Goal: Use online tool/utility: Utilize a website feature to perform a specific function

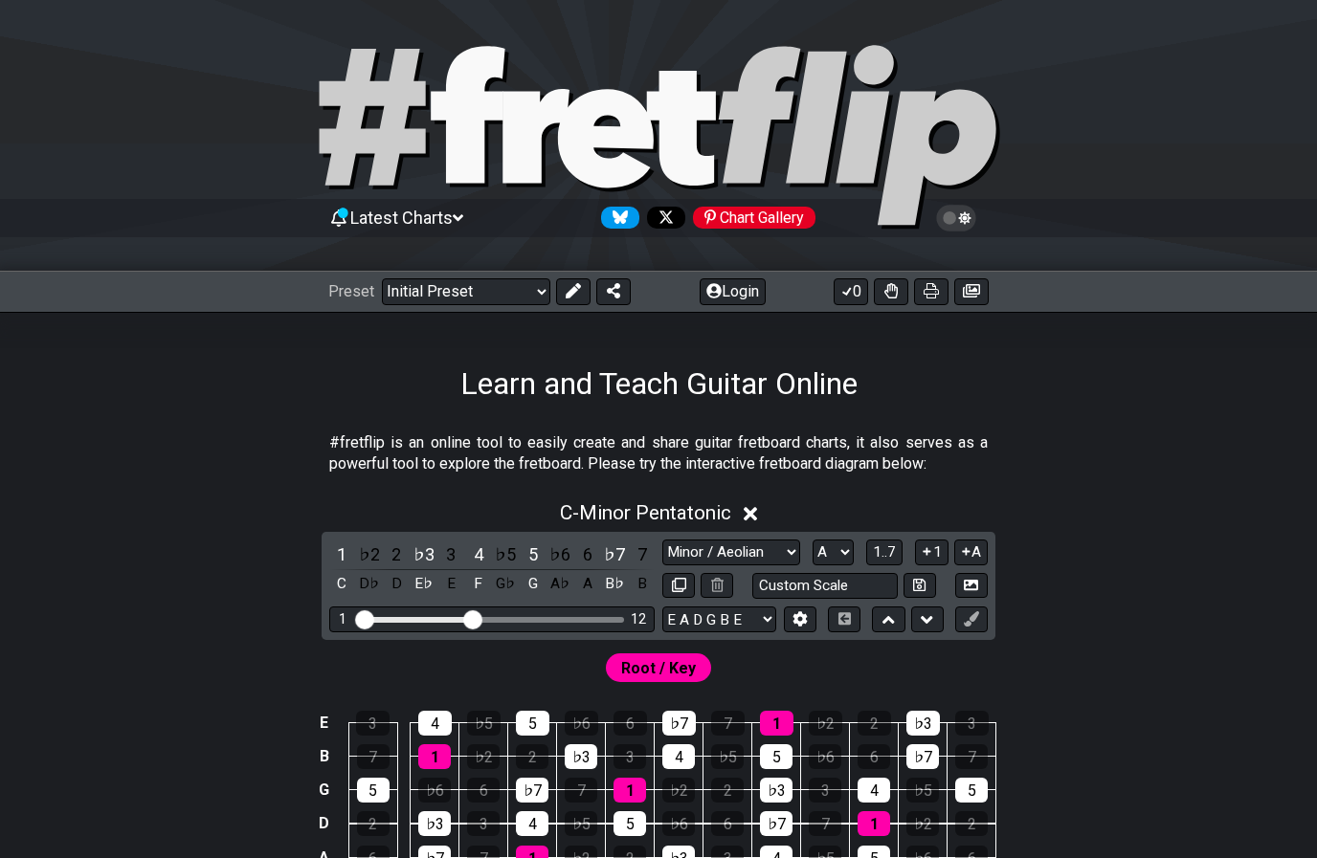
select select "Minor / Aeolian"
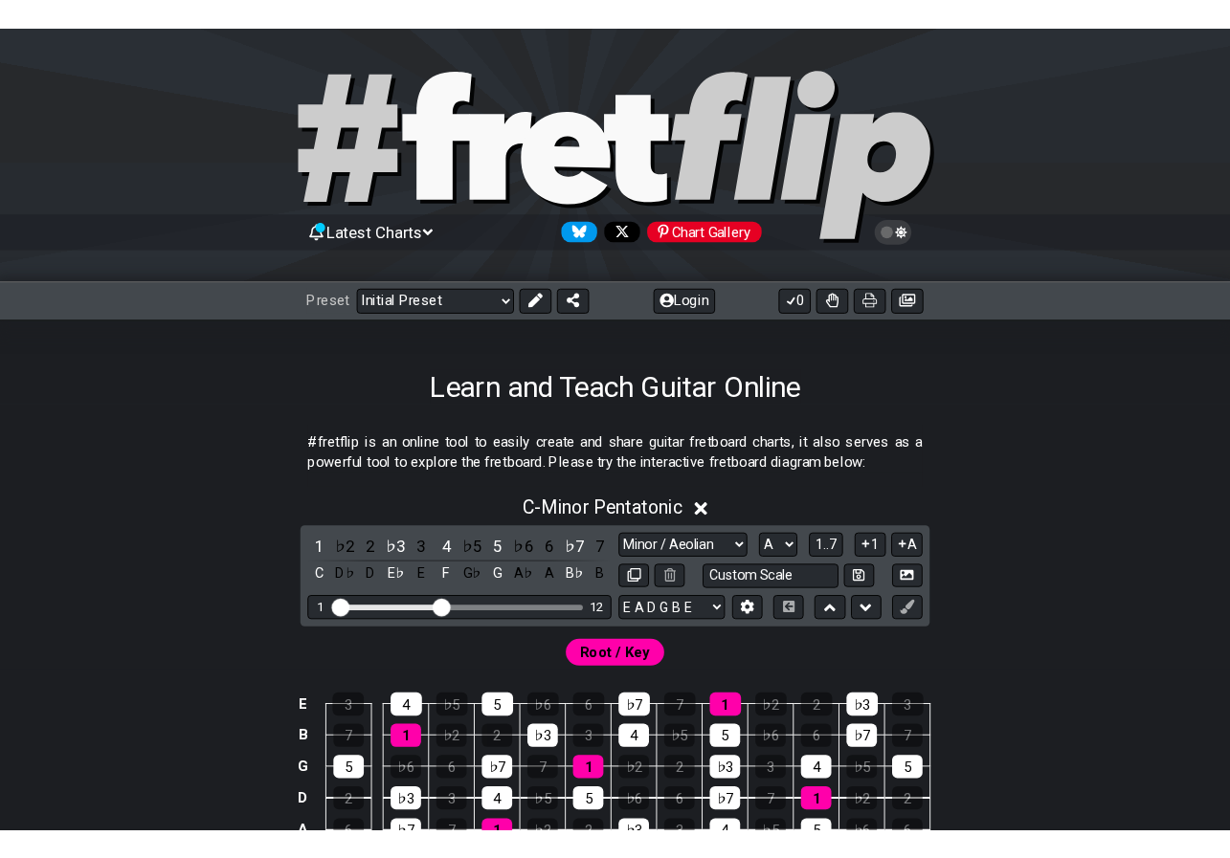
scroll to position [241, 0]
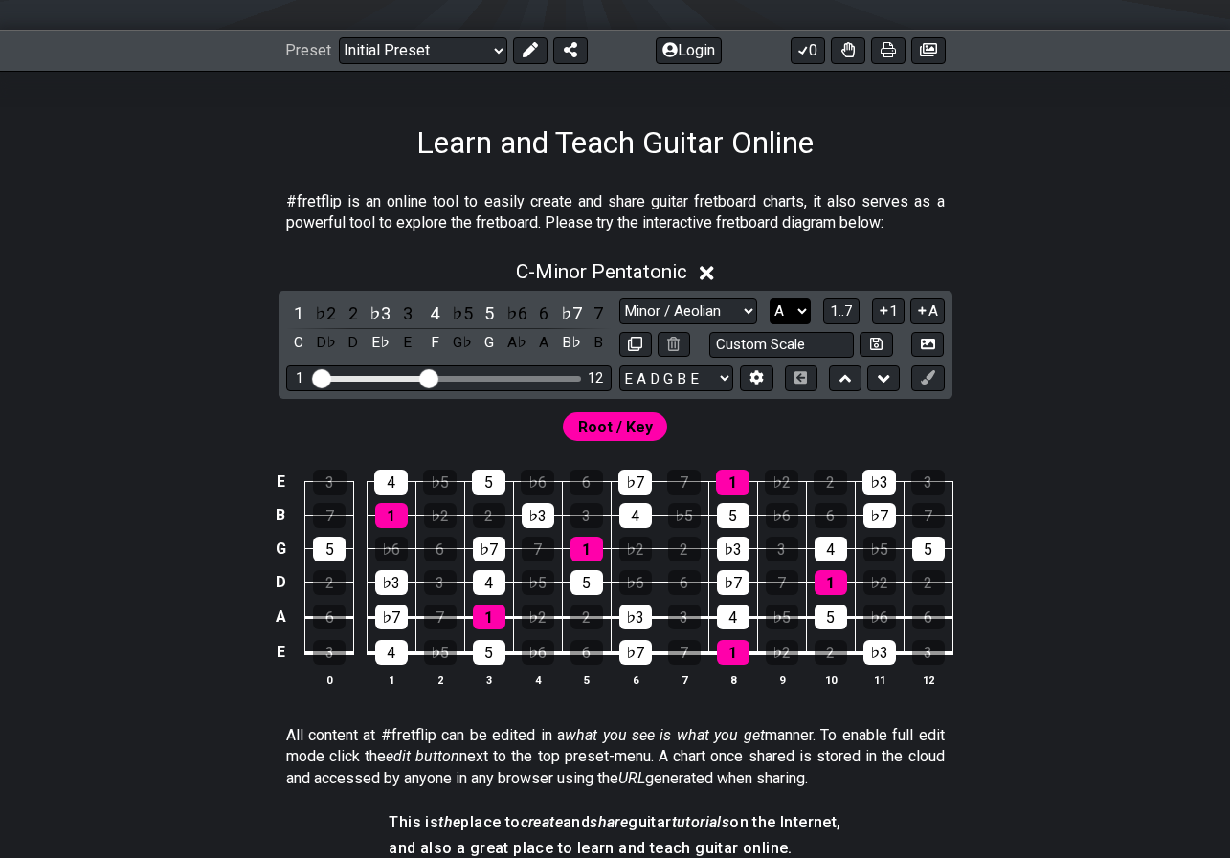
click at [795, 313] on select "A♭ A A♯ B♭ B C C♯ D♭ D D♯ E♭ E F F♯ G♭ G G♯" at bounding box center [789, 312] width 41 height 26
select select "F"
click at [769, 299] on select "A♭ A A♯ B♭ B C C♯ D♭ D D♯ E♭ E F F♯ G♭ G G♯" at bounding box center [789, 312] width 41 height 26
select select "Minor Pentatonic"
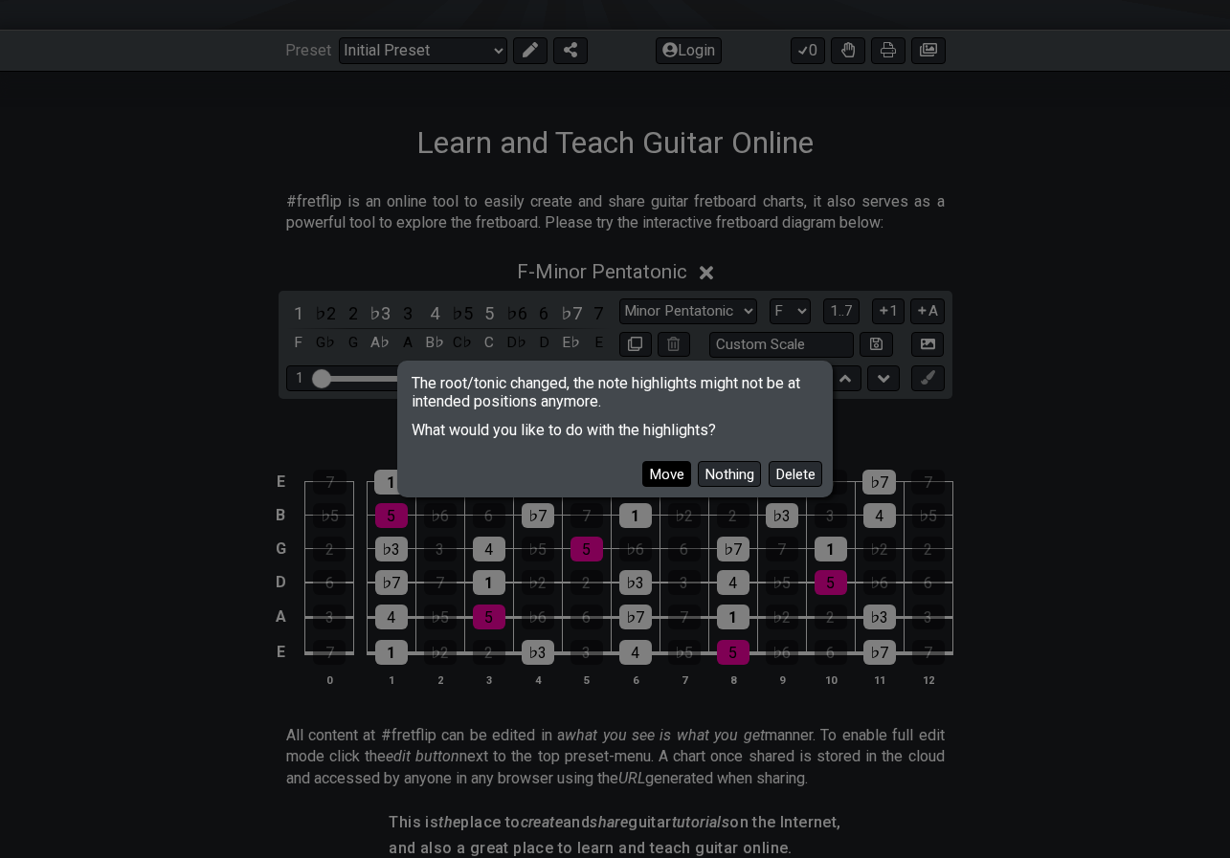
click at [671, 470] on button "Move" at bounding box center [666, 474] width 49 height 26
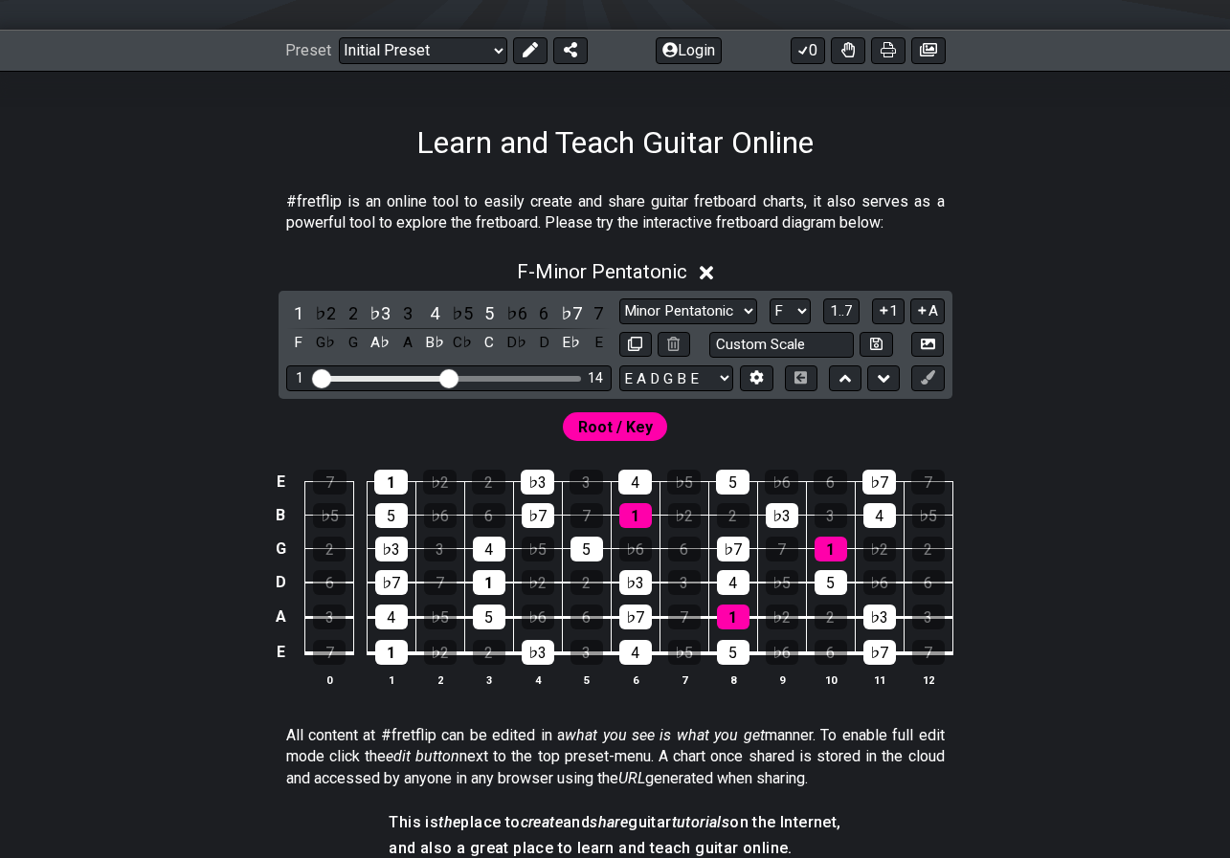
drag, startPoint x: 433, startPoint y: 382, endPoint x: 451, endPoint y: 383, distance: 17.3
click at [451, 377] on input "Visible fret range" at bounding box center [449, 377] width 272 height 0
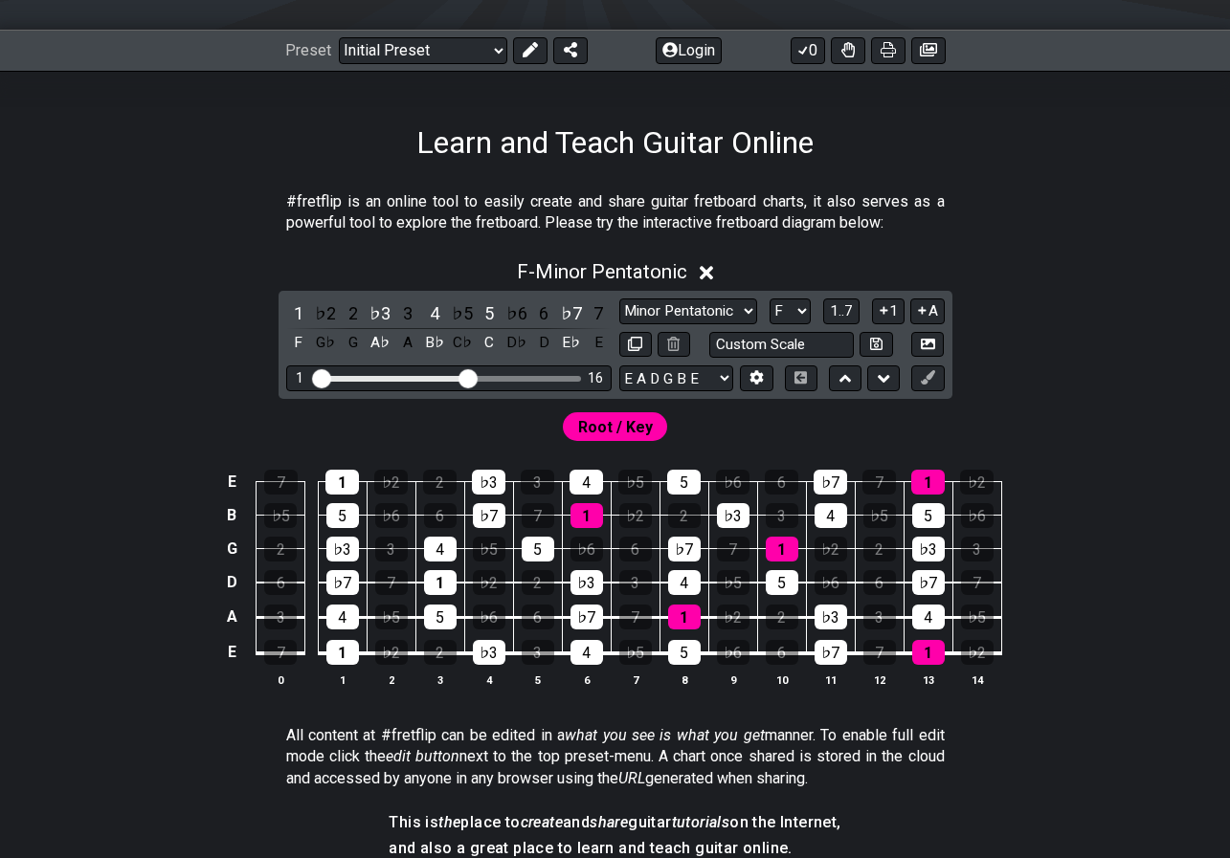
drag, startPoint x: 451, startPoint y: 383, endPoint x: 466, endPoint y: 385, distance: 15.4
click at [466, 377] on input "Visible fret range" at bounding box center [449, 377] width 272 height 0
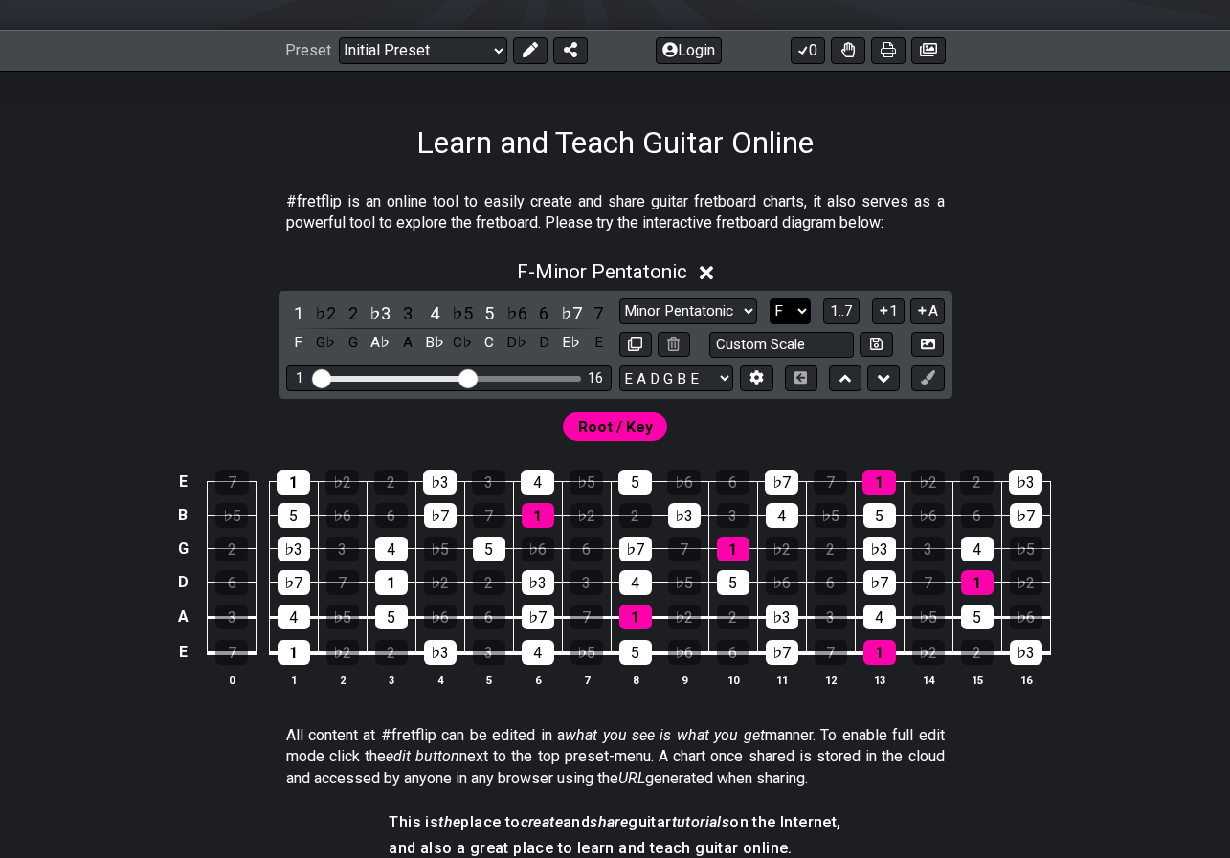
click at [789, 316] on select "A♭ A A♯ B♭ B C C♯ D♭ D D♯ E♭ E F F♯ G♭ G G♯" at bounding box center [789, 312] width 41 height 26
select select "F#"
click at [769, 299] on select "A♭ A A♯ B♭ B C C♯ D♭ D D♯ E♭ E F F♯ G♭ G G♯" at bounding box center [789, 312] width 41 height 26
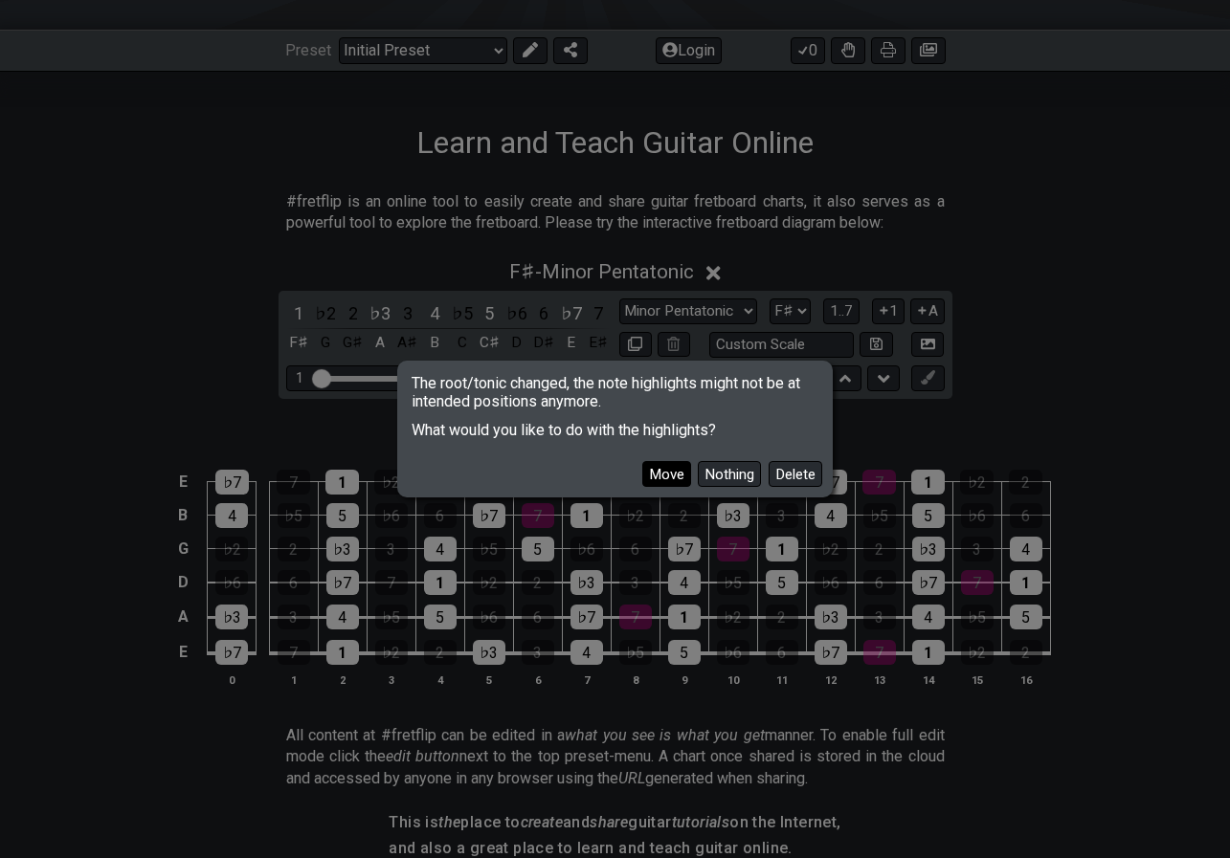
click at [657, 478] on button "Move" at bounding box center [666, 474] width 49 height 26
